Goal: Information Seeking & Learning: Learn about a topic

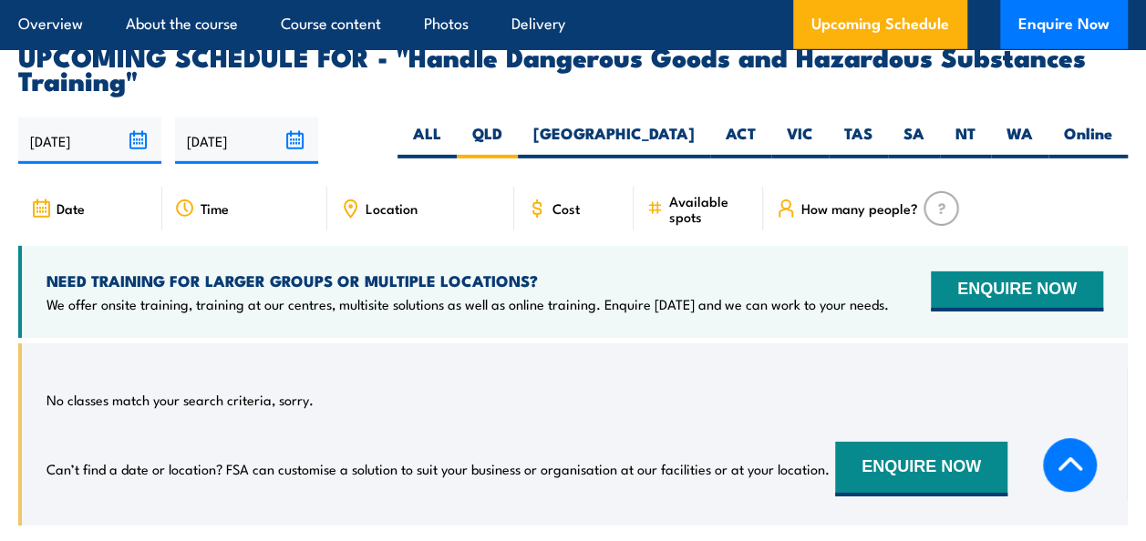
scroll to position [2552, 0]
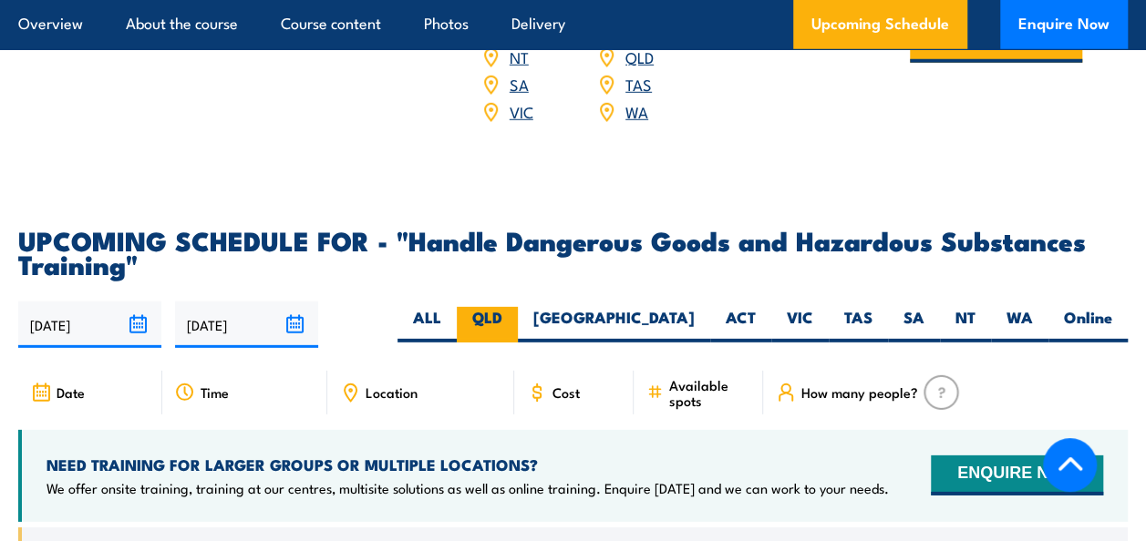
click at [518, 341] on label "QLD" at bounding box center [487, 325] width 61 height 36
click at [514, 319] on input "QLD" at bounding box center [508, 313] width 12 height 12
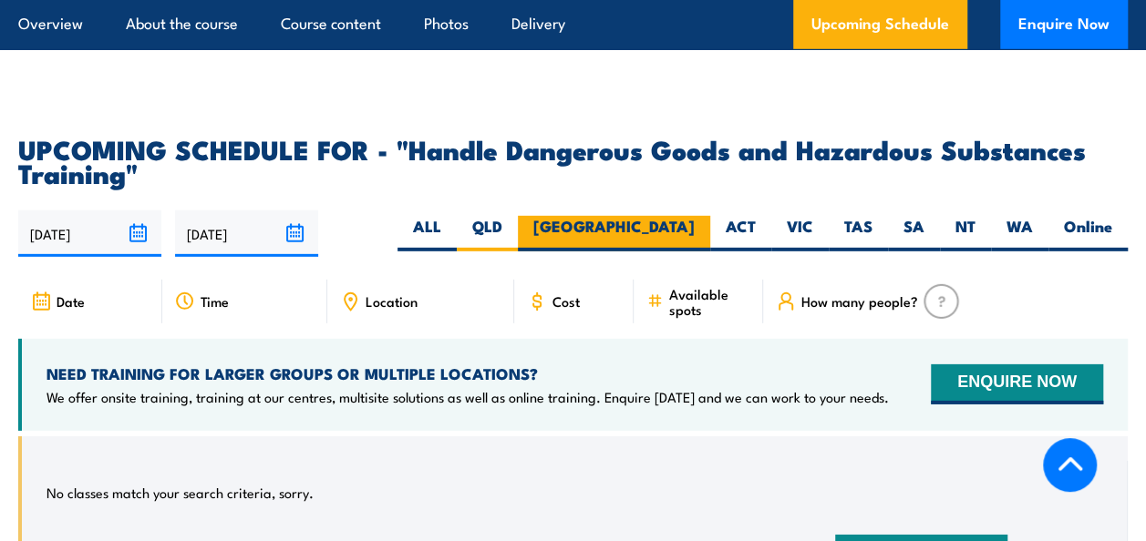
click at [675, 249] on label "[GEOGRAPHIC_DATA]" at bounding box center [614, 234] width 192 height 36
click at [695, 228] on input "[GEOGRAPHIC_DATA]" at bounding box center [701, 222] width 12 height 12
radio input "true"
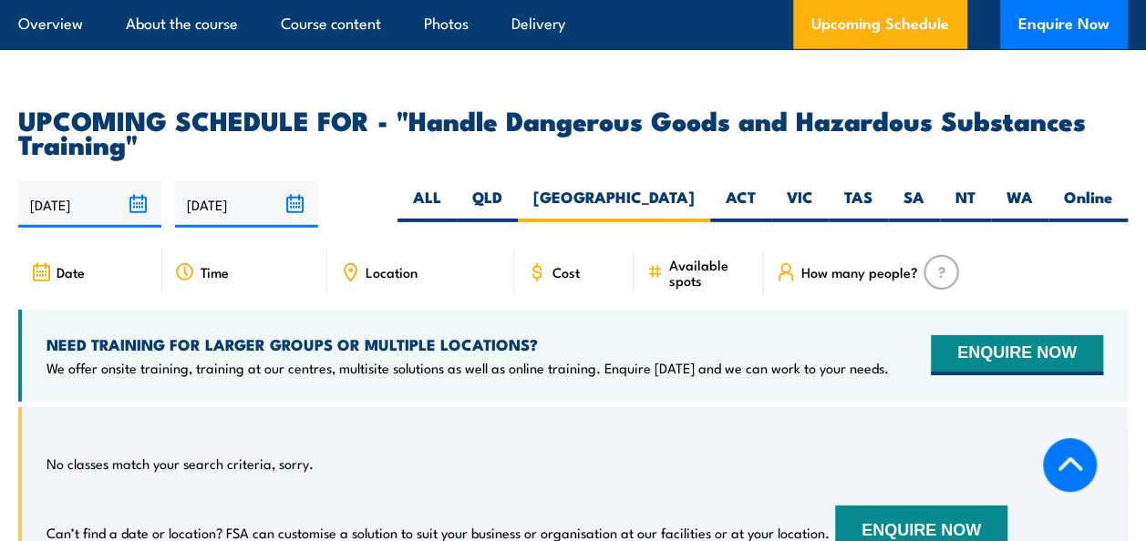
scroll to position [2643, 0]
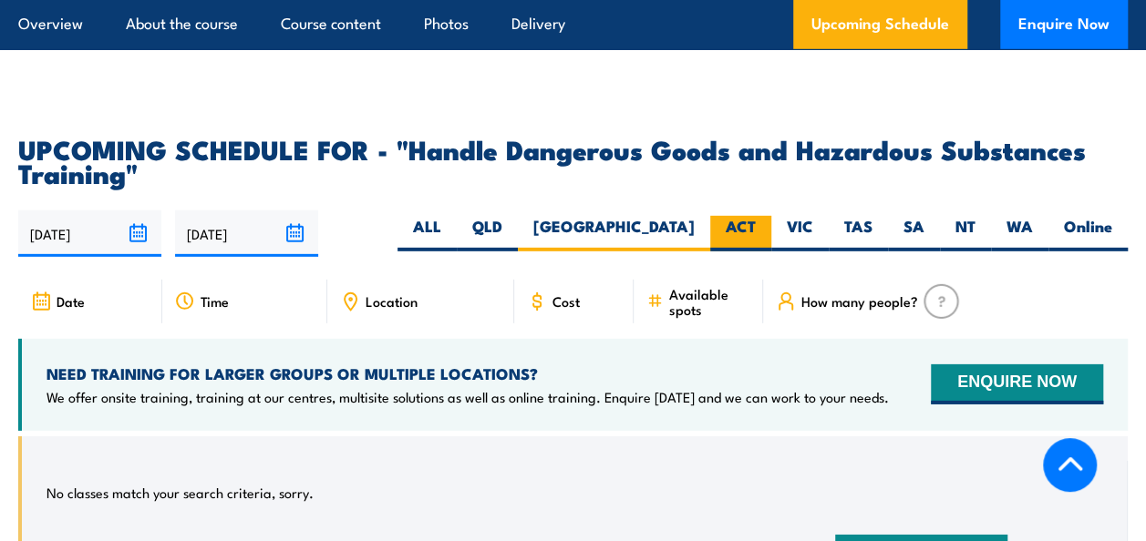
click at [738, 232] on label "ACT" at bounding box center [740, 234] width 61 height 36
click at [756, 228] on input "ACT" at bounding box center [762, 222] width 12 height 12
radio input "true"
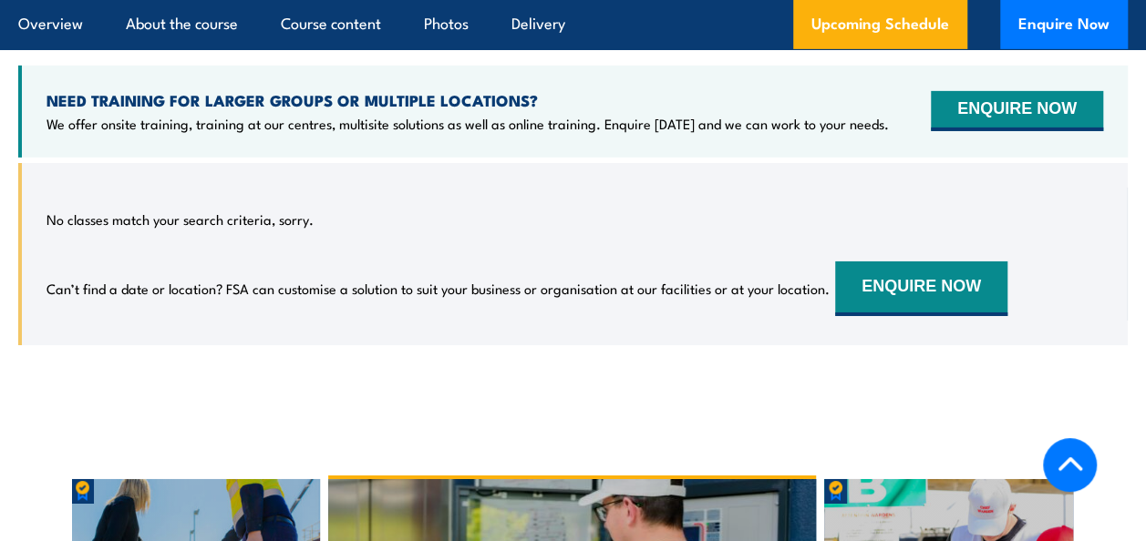
scroll to position [2735, 0]
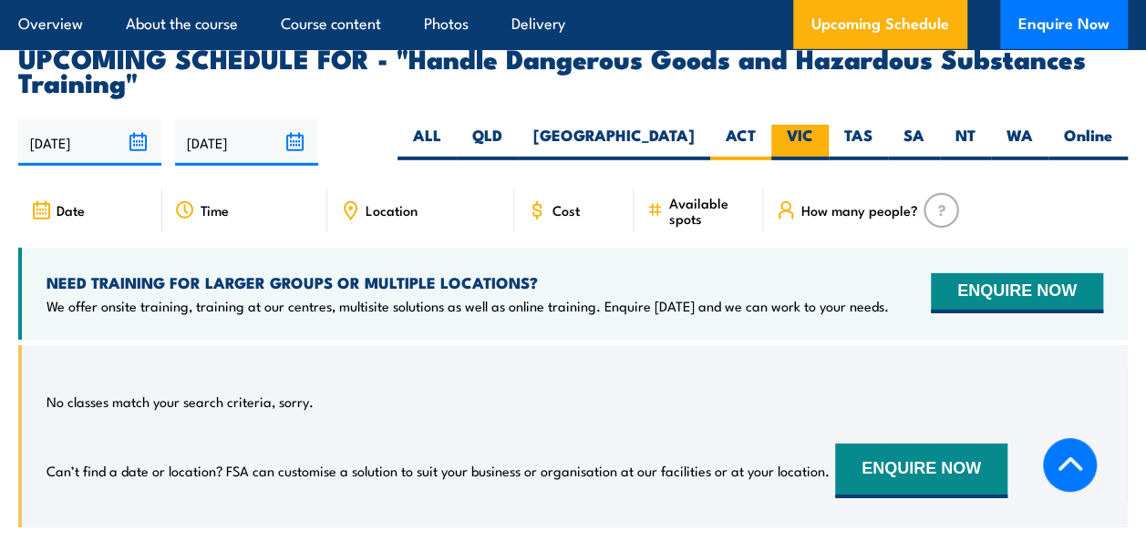
click at [818, 139] on label "VIC" at bounding box center [799, 143] width 57 height 36
click at [818, 137] on input "VIC" at bounding box center [819, 131] width 12 height 12
radio input "true"
click at [870, 144] on label "TAS" at bounding box center [858, 143] width 59 height 36
click at [872, 137] on input "TAS" at bounding box center [878, 131] width 12 height 12
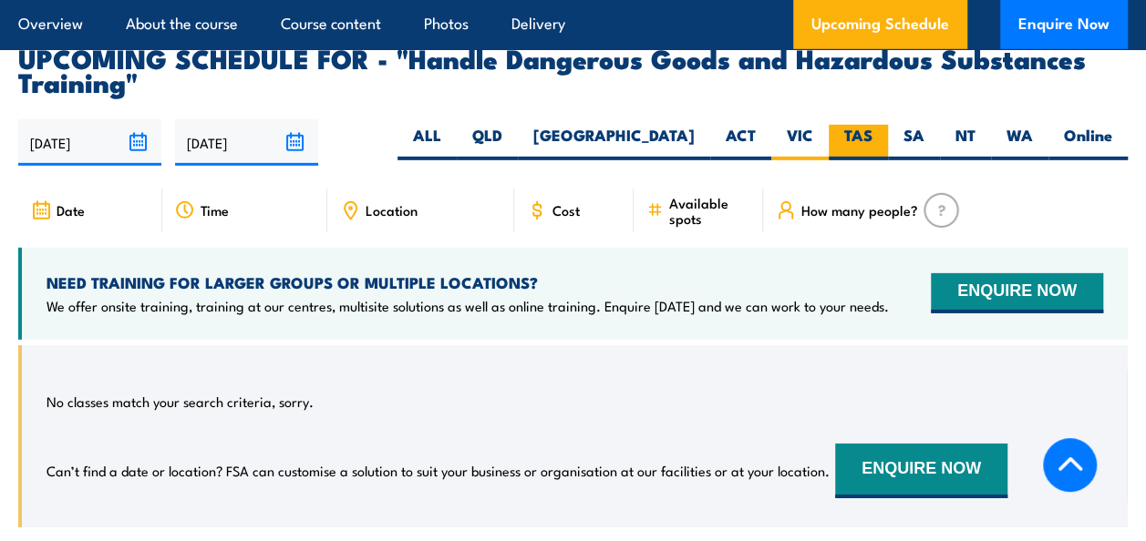
radio input "true"
click at [934, 137] on label "SA" at bounding box center [914, 143] width 52 height 36
click at [934, 137] on input "SA" at bounding box center [930, 131] width 12 height 12
radio input "true"
click at [965, 148] on label "NT" at bounding box center [965, 143] width 51 height 36
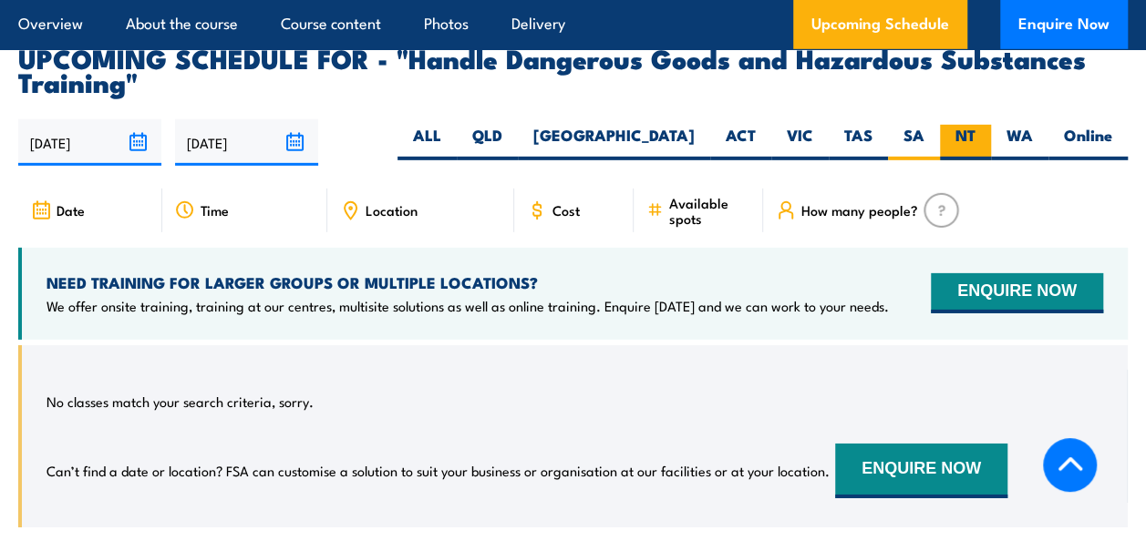
click at [975, 137] on input "NT" at bounding box center [981, 131] width 12 height 12
radio input "true"
click at [457, 146] on label "ALL" at bounding box center [426, 143] width 59 height 36
click at [453, 137] on input "ALL" at bounding box center [447, 131] width 12 height 12
radio input "true"
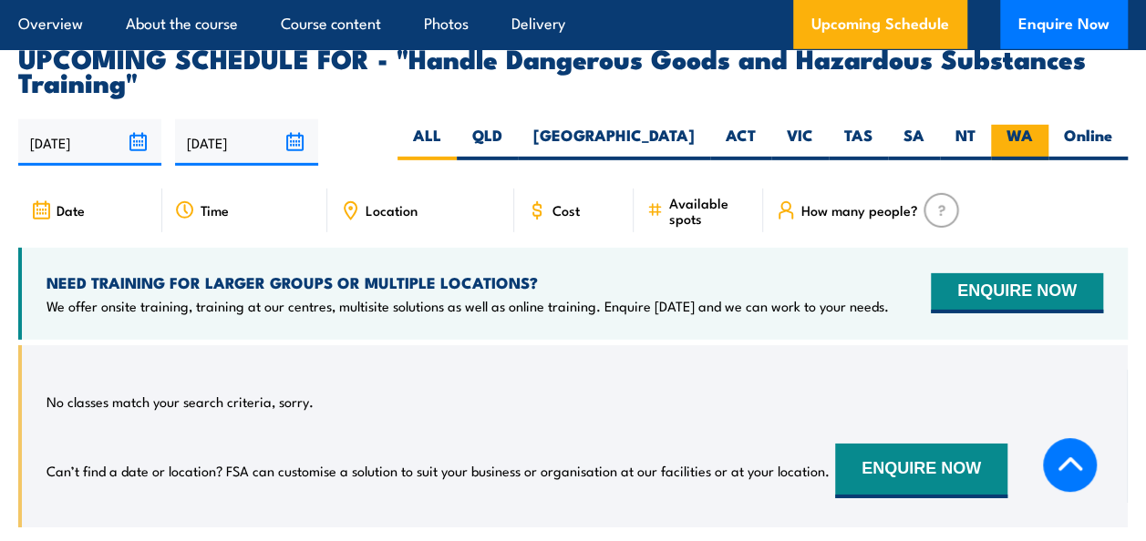
click at [1018, 146] on label "WA" at bounding box center [1019, 143] width 57 height 36
click at [1033, 137] on input "WA" at bounding box center [1039, 131] width 12 height 12
radio input "true"
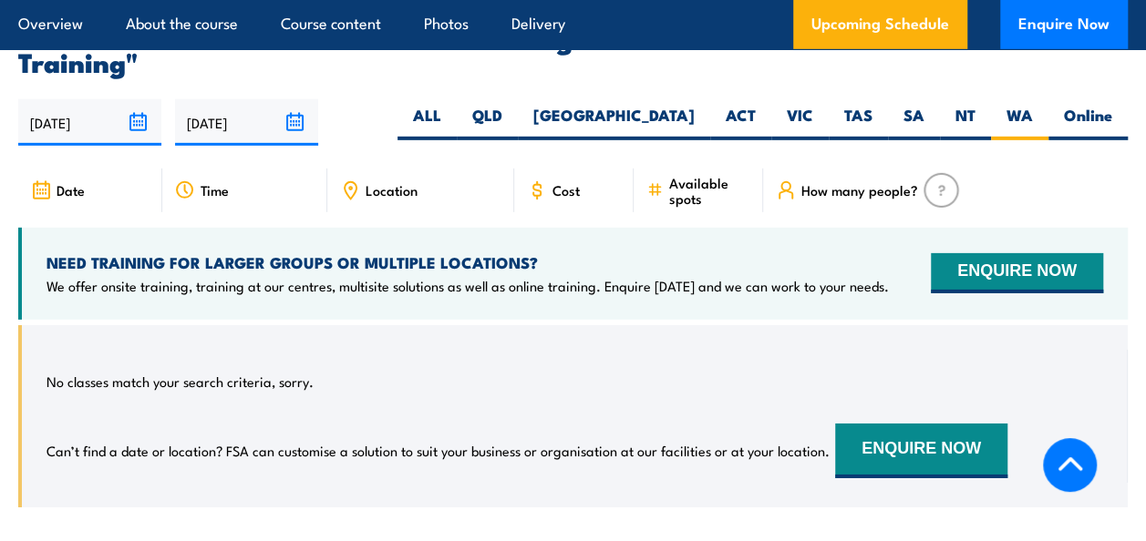
scroll to position [2643, 0]
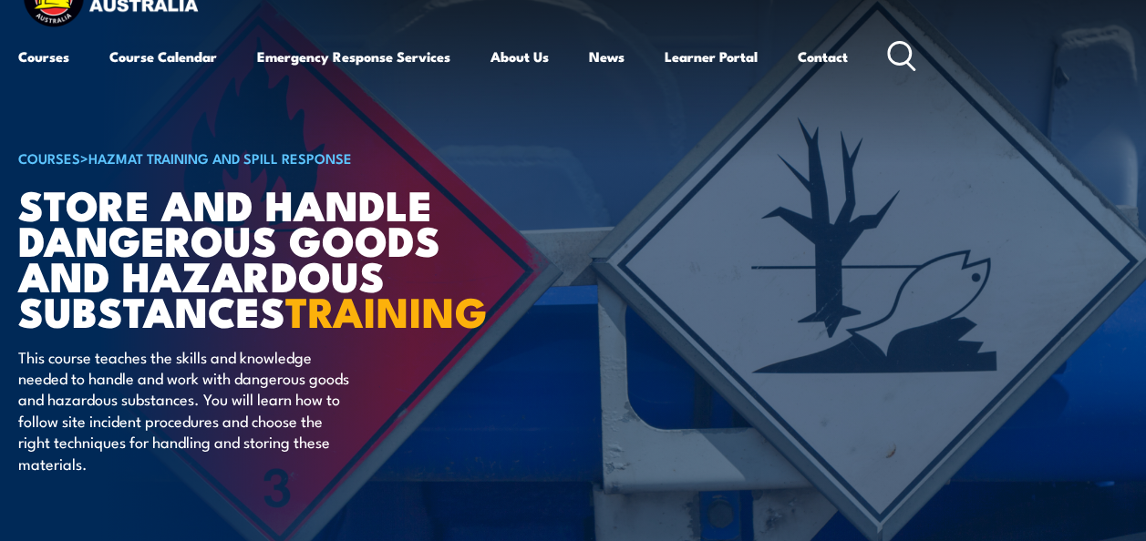
scroll to position [91, 0]
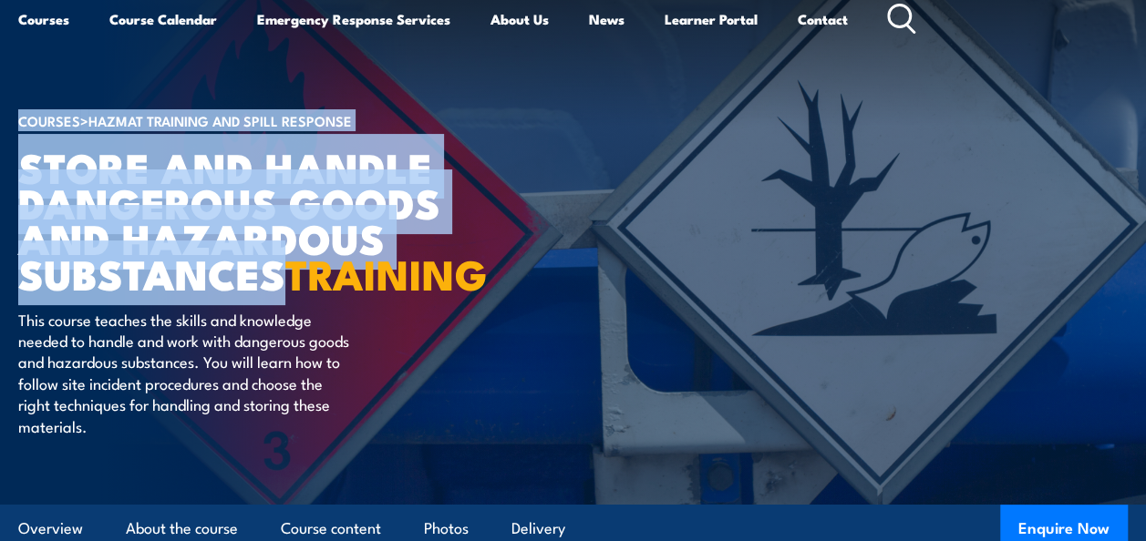
drag, startPoint x: 280, startPoint y: 277, endPoint x: 6, endPoint y: 172, distance: 292.9
click at [6, 172] on section "COURSES > HAZMAT Training and Spill Response Store And Handle Dangerous Goods a…" at bounding box center [573, 228] width 1146 height 553
click at [6, 172] on img at bounding box center [573, 228] width 1146 height 553
click at [42, 164] on h1 "Store And Handle Dangerous Goods and Hazardous Substances TRAINING" at bounding box center [243, 220] width 450 height 143
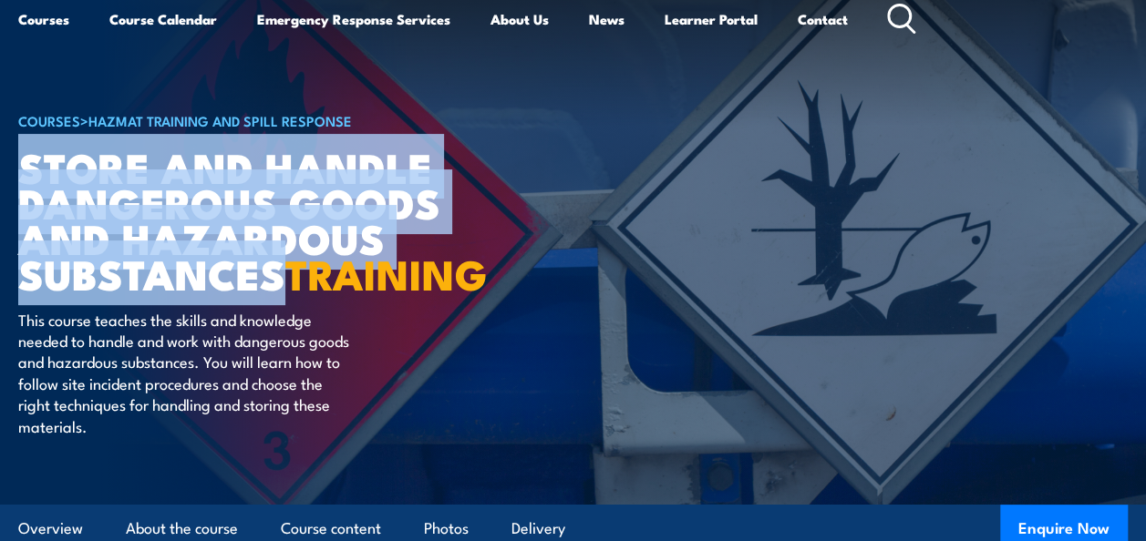
drag, startPoint x: 283, startPoint y: 281, endPoint x: 24, endPoint y: 164, distance: 284.8
click at [24, 164] on h1 "Store And Handle Dangerous Goods and Hazardous Substances TRAINING" at bounding box center [243, 220] width 450 height 143
copy h1 "Store And Handle Dangerous Goods and Hazardous Substances"
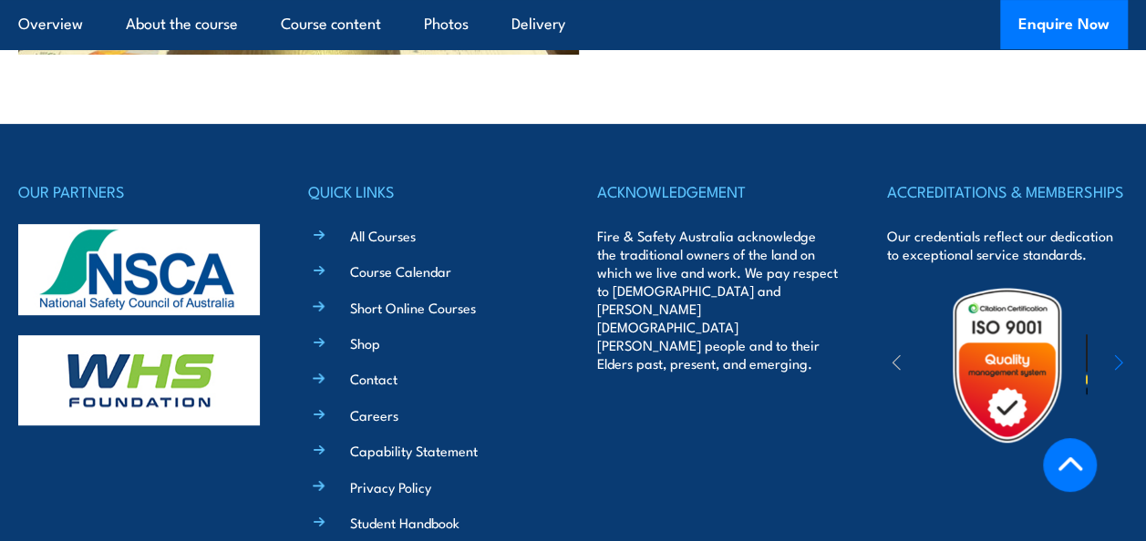
scroll to position [3774, 0]
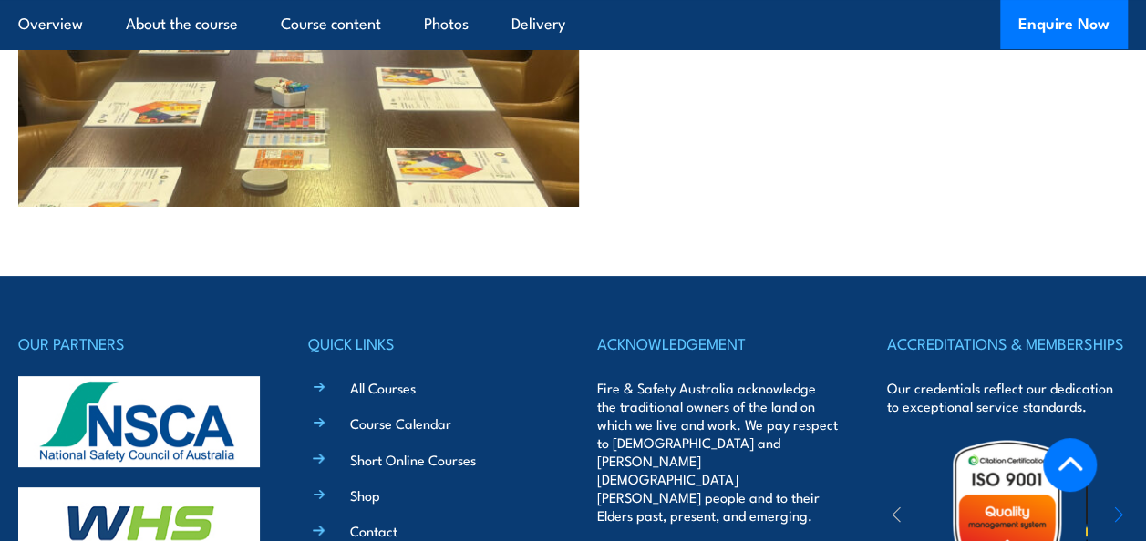
drag, startPoint x: 671, startPoint y: 398, endPoint x: 667, endPoint y: 240, distance: 158.6
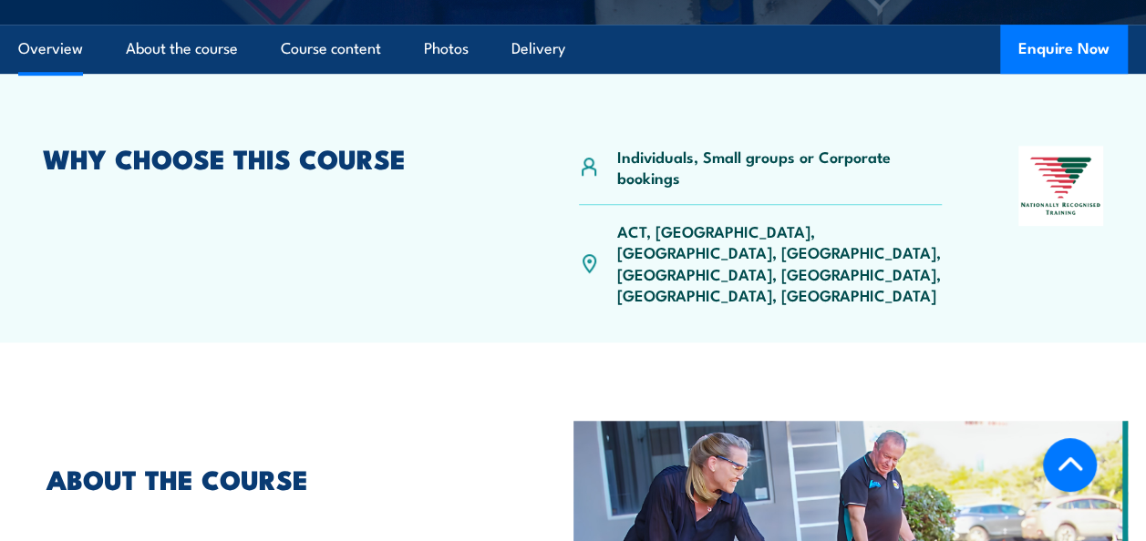
scroll to position [534, 0]
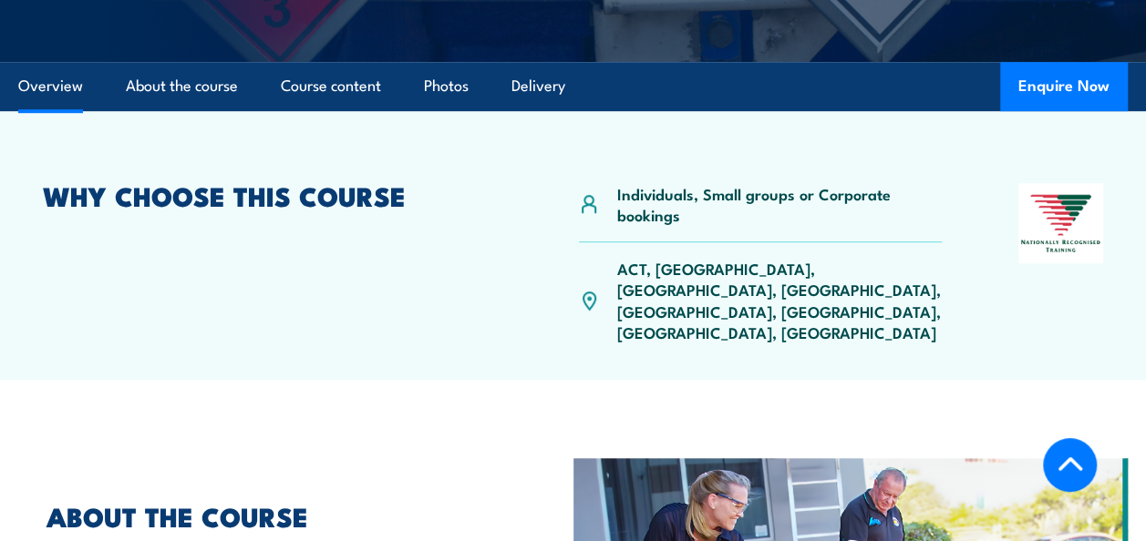
click at [667, 296] on p "ACT, [GEOGRAPHIC_DATA], [GEOGRAPHIC_DATA], [GEOGRAPHIC_DATA], [GEOGRAPHIC_DATA]…" at bounding box center [778, 301] width 324 height 86
drag, startPoint x: 687, startPoint y: 305, endPoint x: 795, endPoint y: 315, distance: 108.0
click at [795, 315] on div "ACT, [GEOGRAPHIC_DATA], [GEOGRAPHIC_DATA], [GEOGRAPHIC_DATA], [GEOGRAPHIC_DATA]…" at bounding box center [760, 300] width 362 height 117
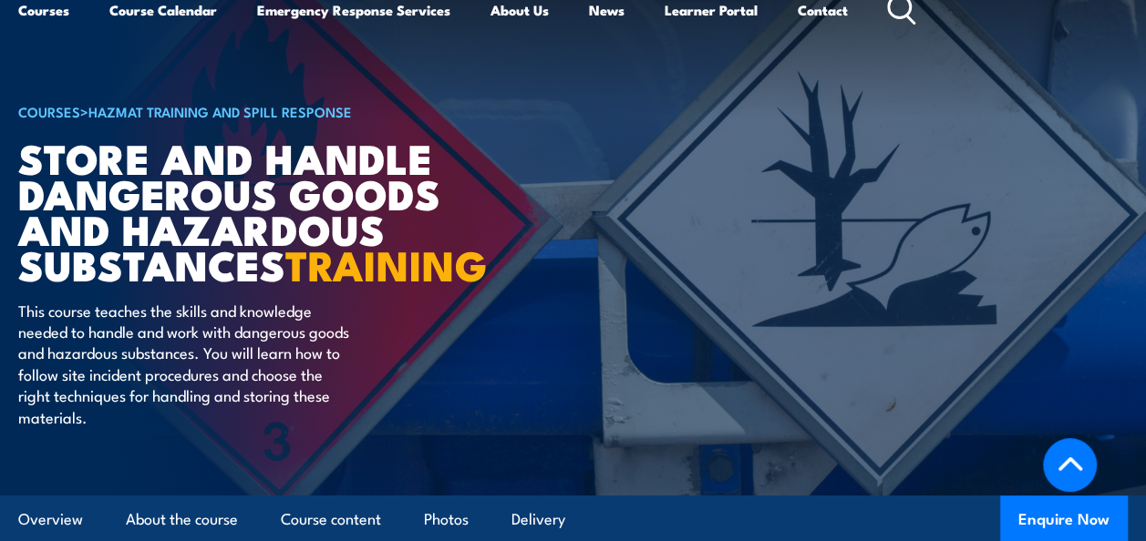
scroll to position [0, 0]
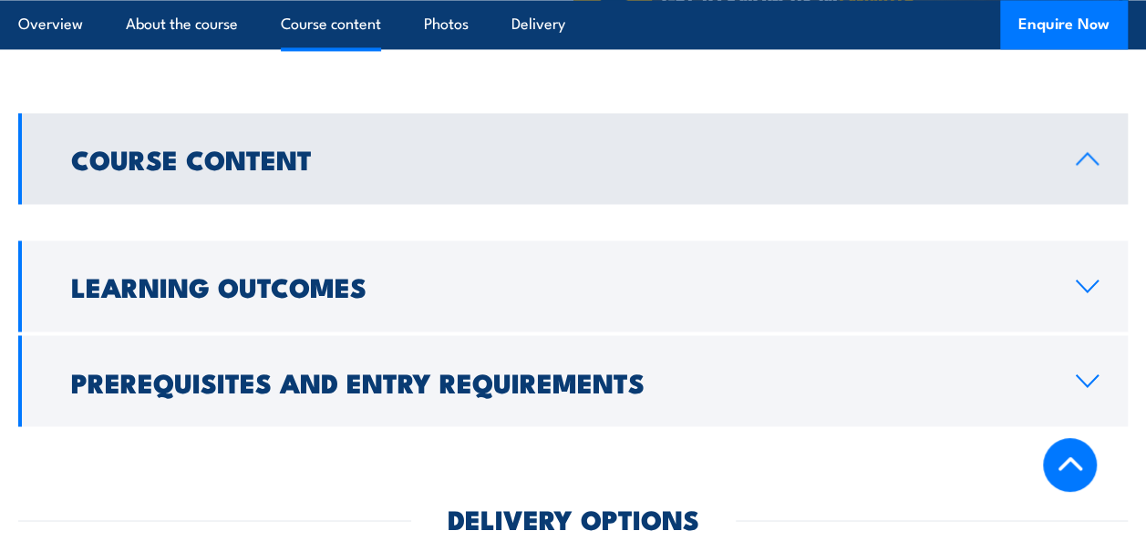
click at [294, 426] on div "COURSES > HAZMAT Training and Spill Response Store And Handle Dangerous Goods a…" at bounding box center [573, 543] width 1146 height 3679
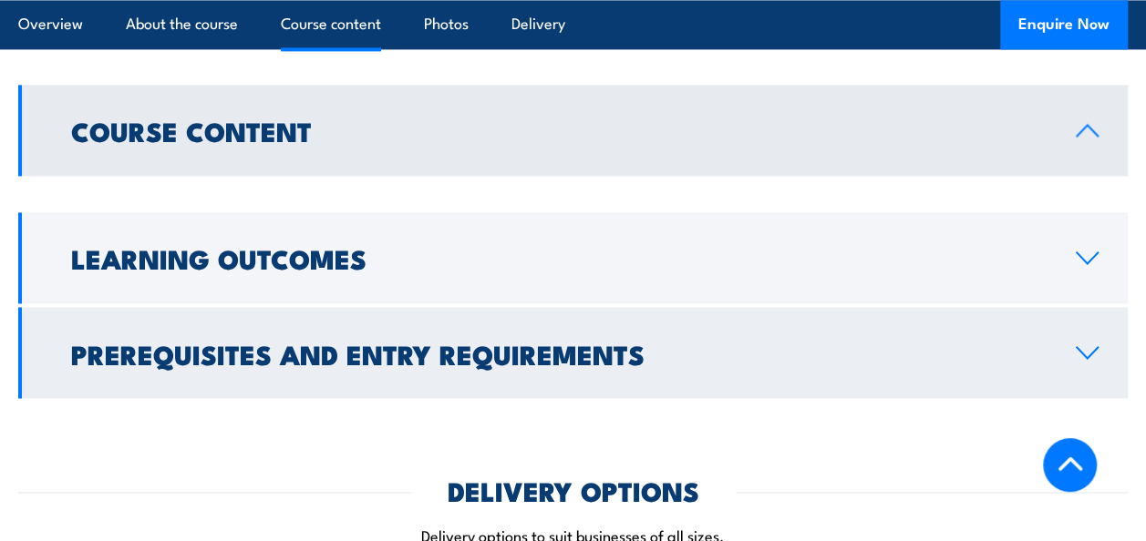
click at [337, 341] on h2 "Prerequisites and Entry Requirements" at bounding box center [558, 353] width 975 height 24
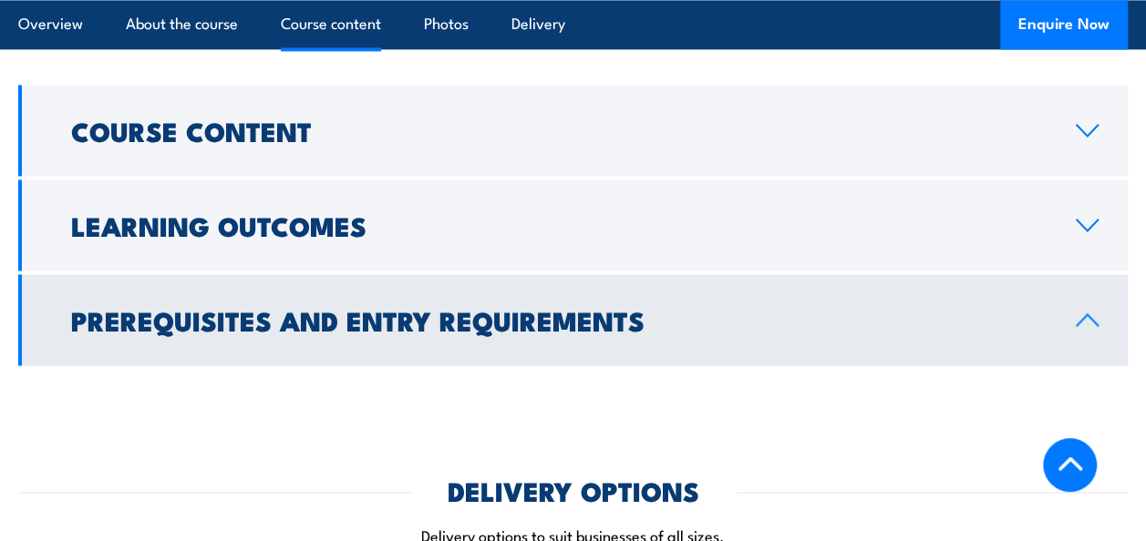
click at [1114, 303] on link "Prerequisites and Entry Requirements" at bounding box center [572, 319] width 1109 height 91
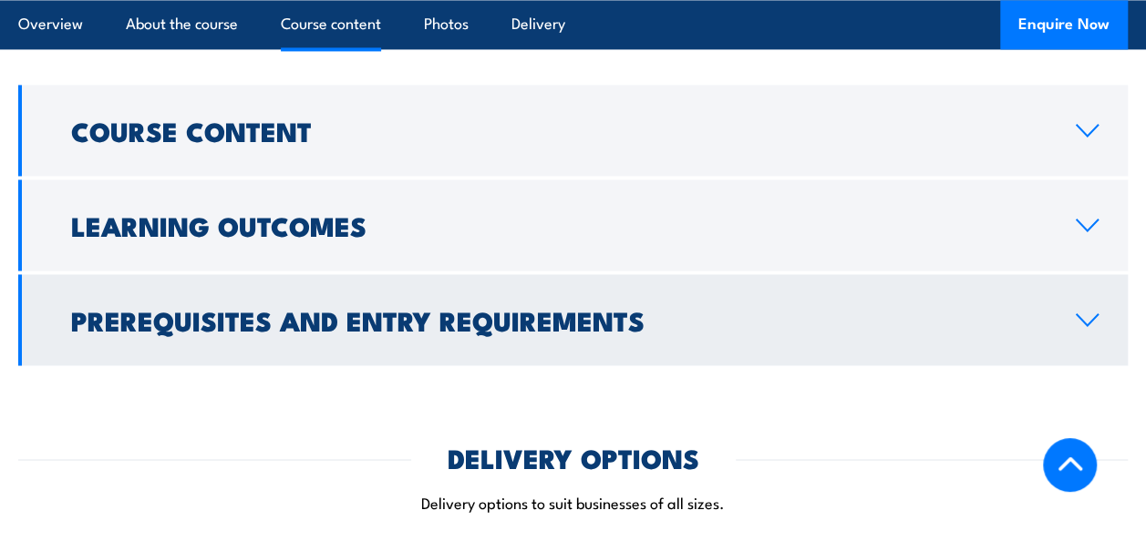
click at [1114, 303] on link "Prerequisites and Entry Requirements" at bounding box center [572, 319] width 1109 height 91
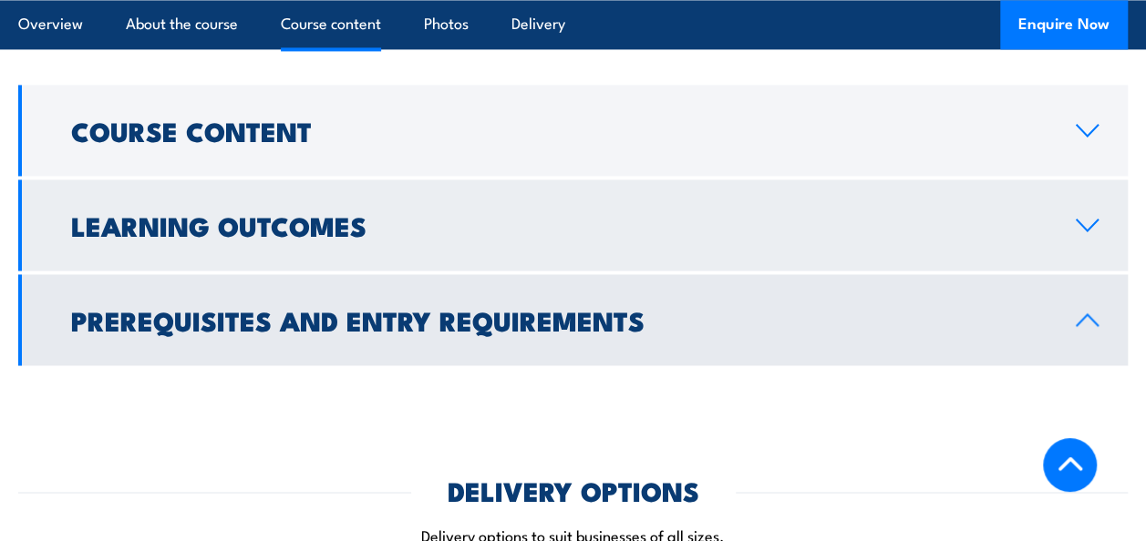
click at [631, 213] on h2 "Learning Outcomes" at bounding box center [558, 225] width 975 height 24
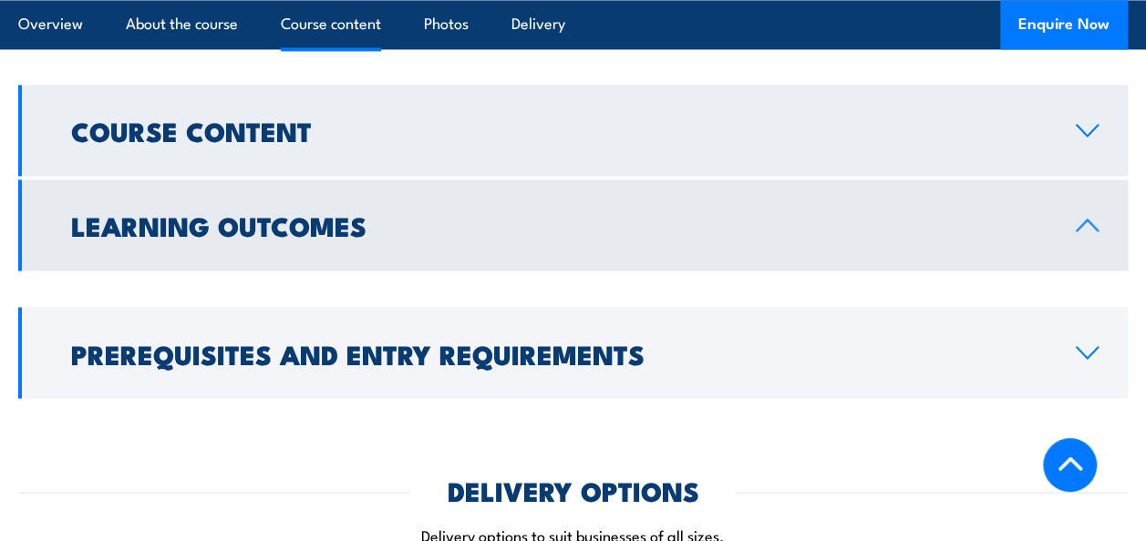
click at [486, 118] on h2 "Course Content" at bounding box center [558, 130] width 975 height 24
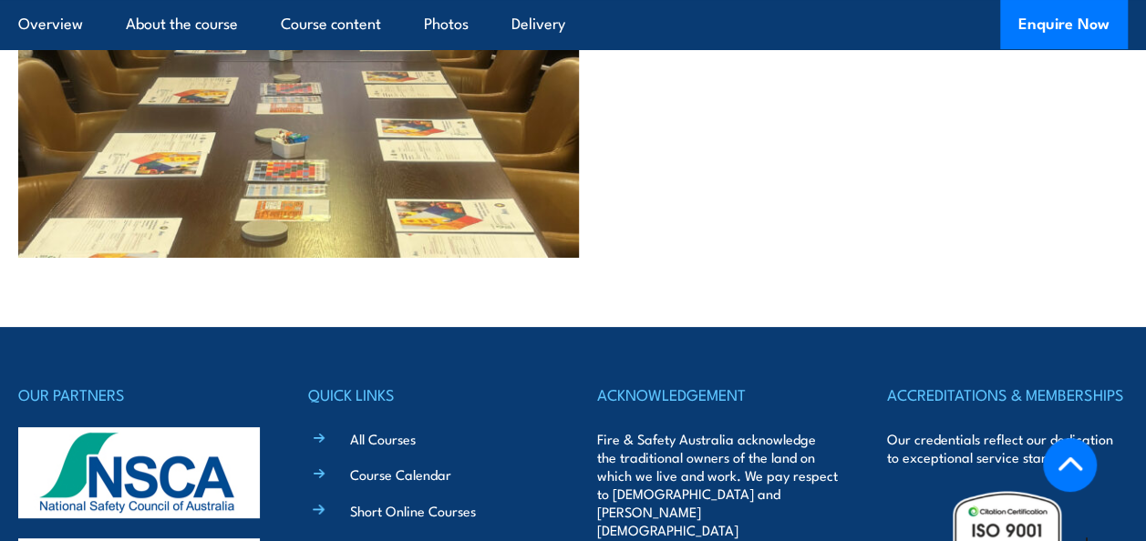
scroll to position [3774, 0]
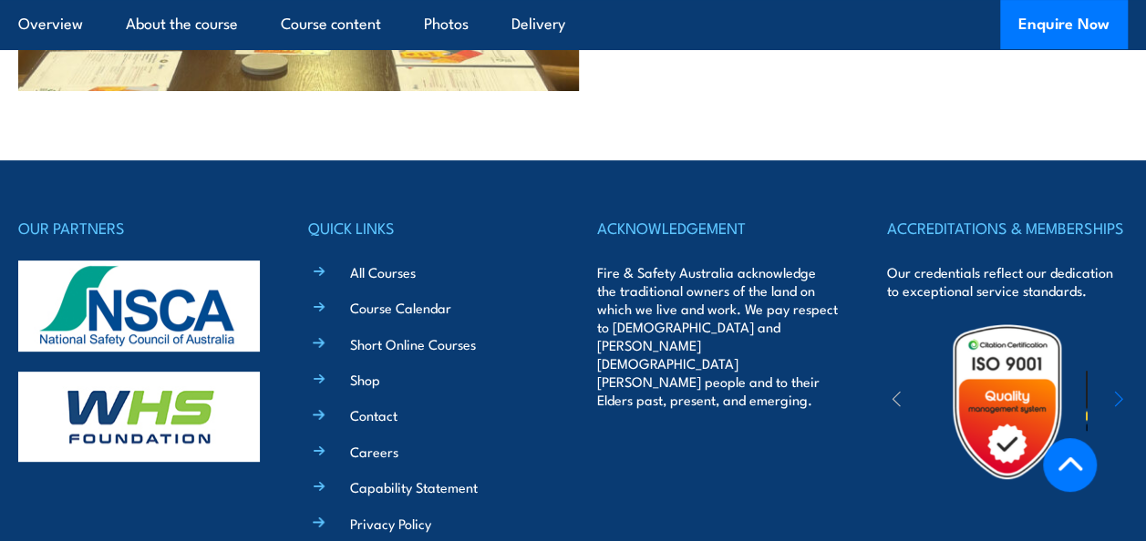
drag, startPoint x: 845, startPoint y: 304, endPoint x: 842, endPoint y: 204, distance: 100.3
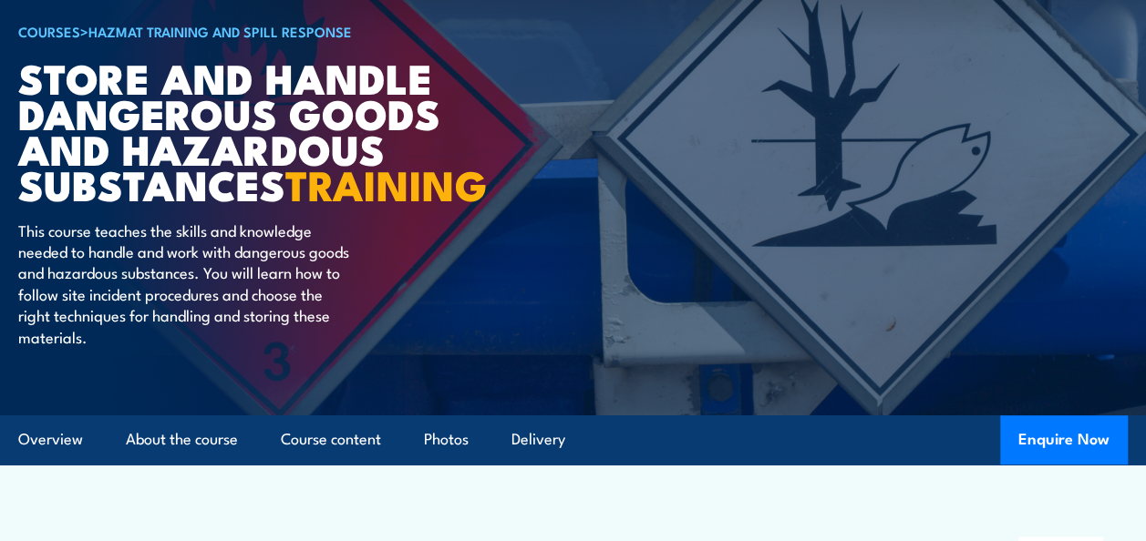
scroll to position [0, 0]
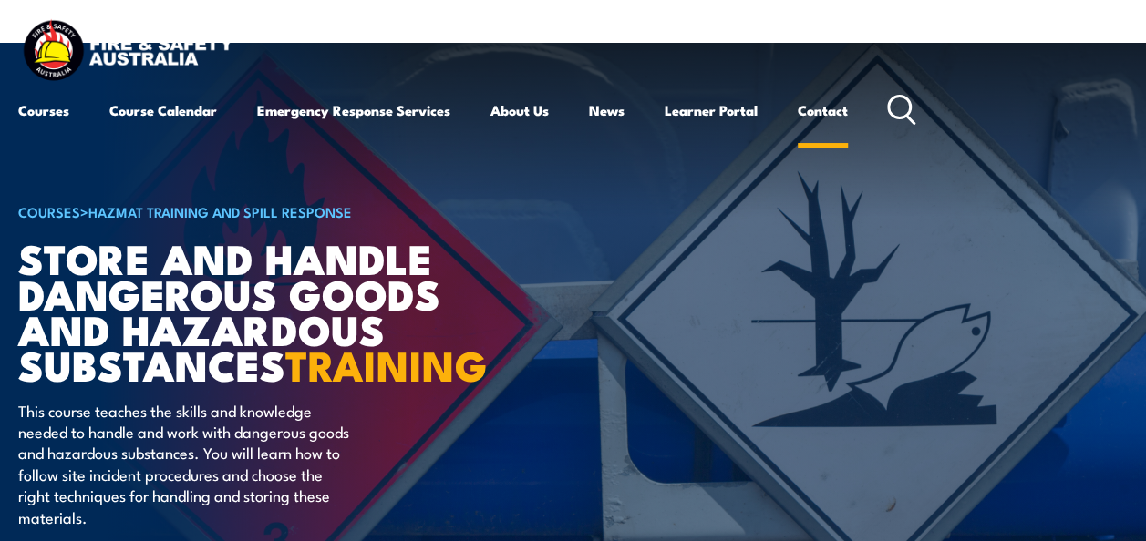
click at [809, 98] on link "Contact" at bounding box center [823, 110] width 50 height 44
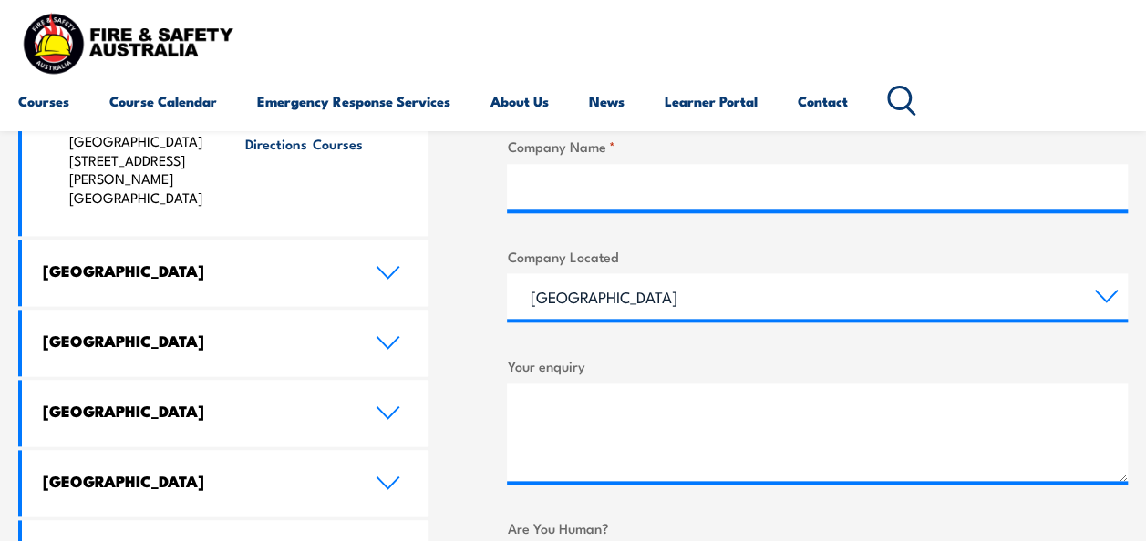
scroll to position [912, 0]
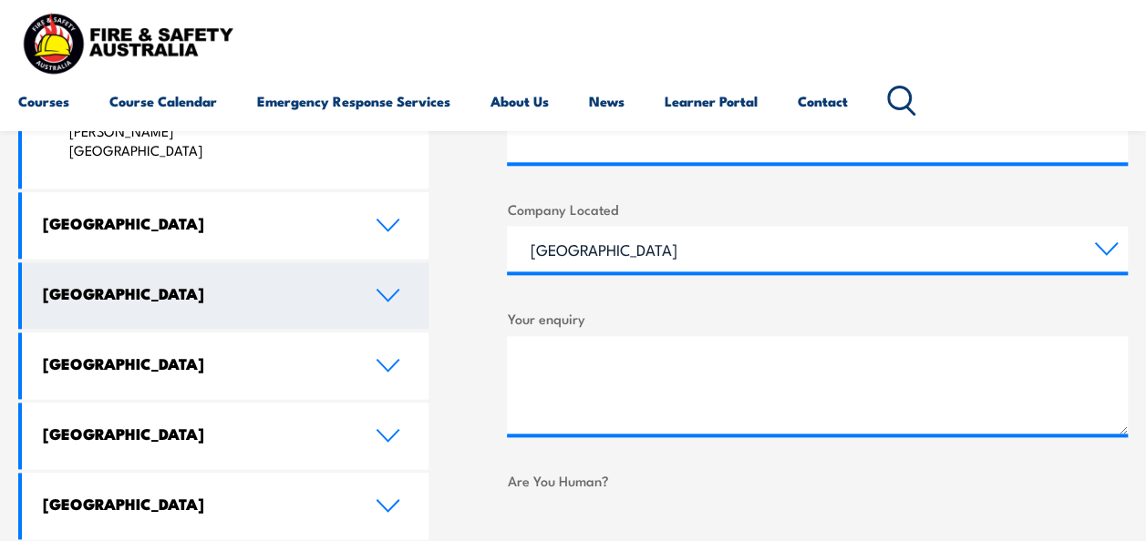
click at [252, 269] on link "Queensland" at bounding box center [225, 296] width 407 height 67
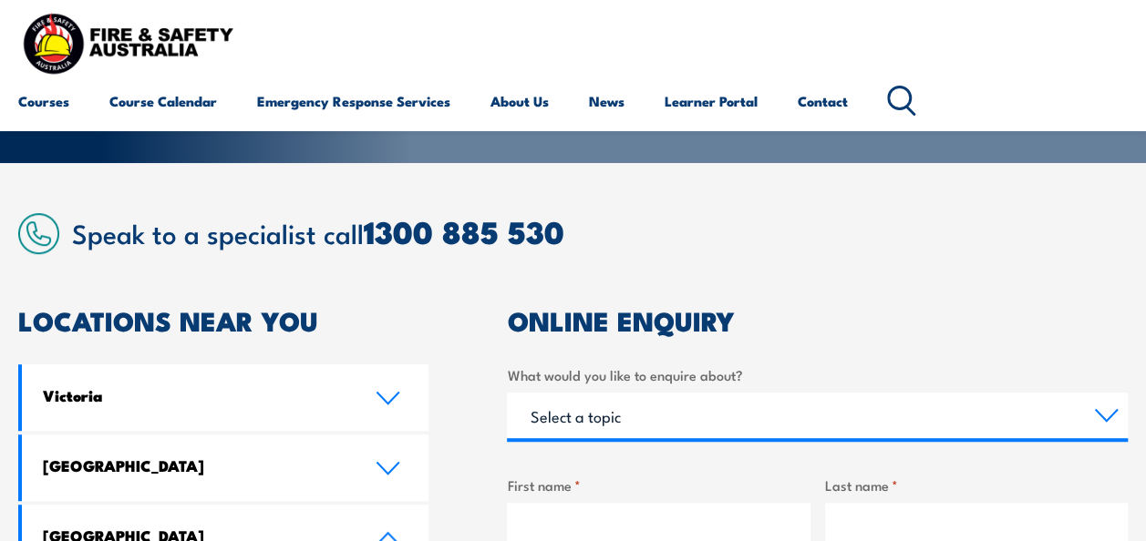
scroll to position [91, 0]
